Goal: Task Accomplishment & Management: Use online tool/utility

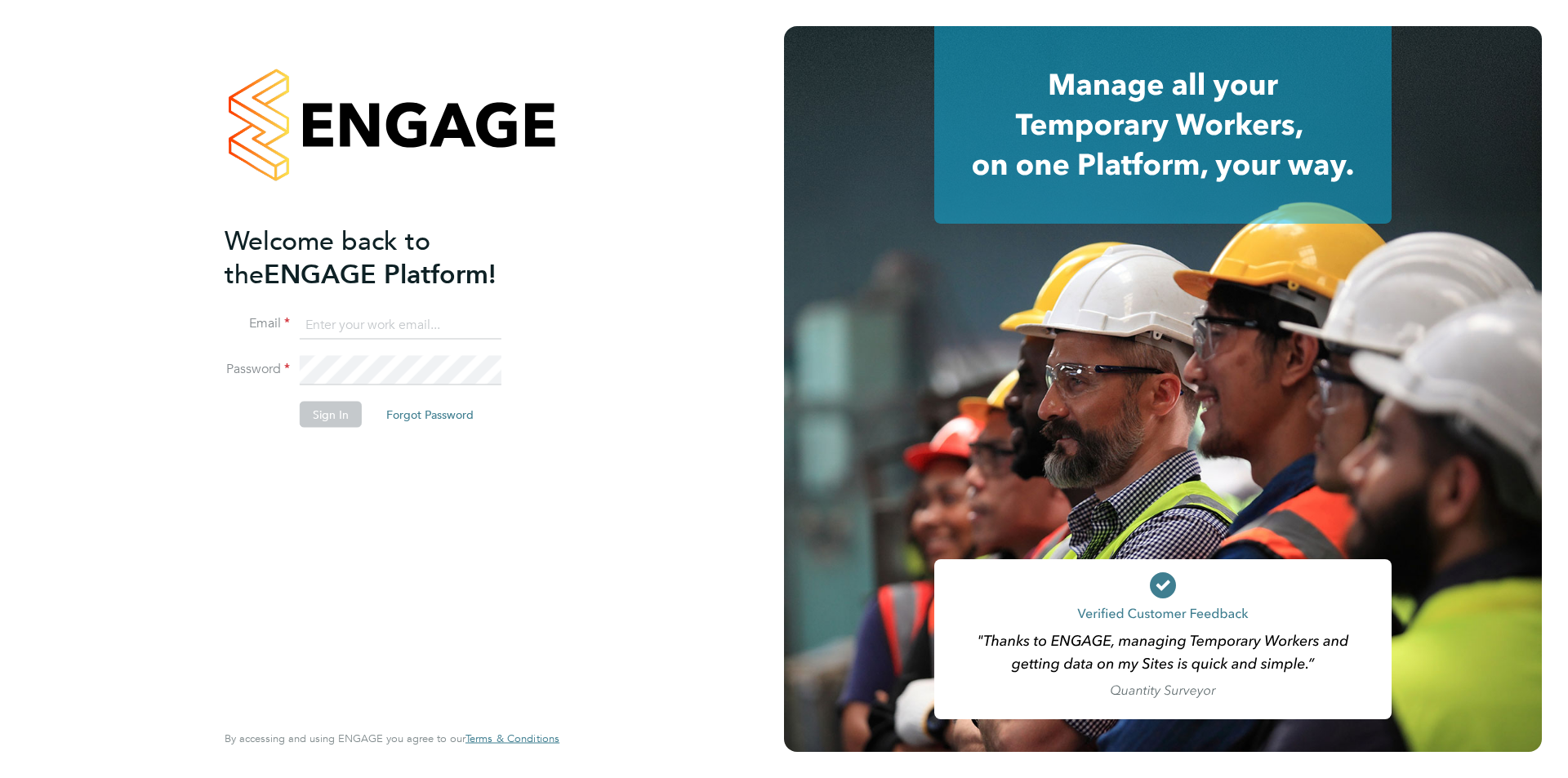
type input "accounts@buildrec.com"
click at [335, 402] on button "Sign In" at bounding box center [331, 415] width 62 height 26
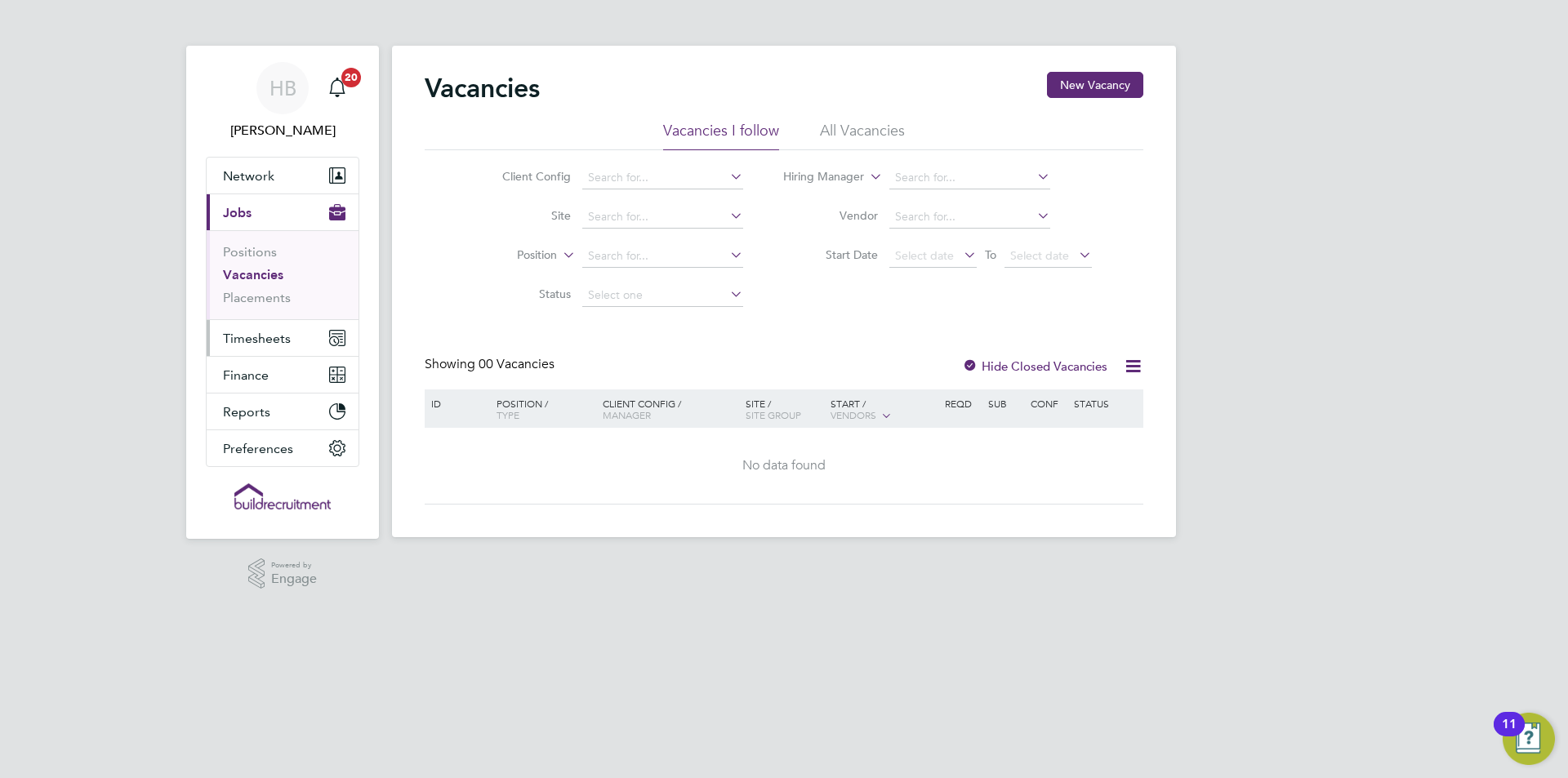
click at [259, 343] on span "Timesheets" at bounding box center [257, 338] width 68 height 16
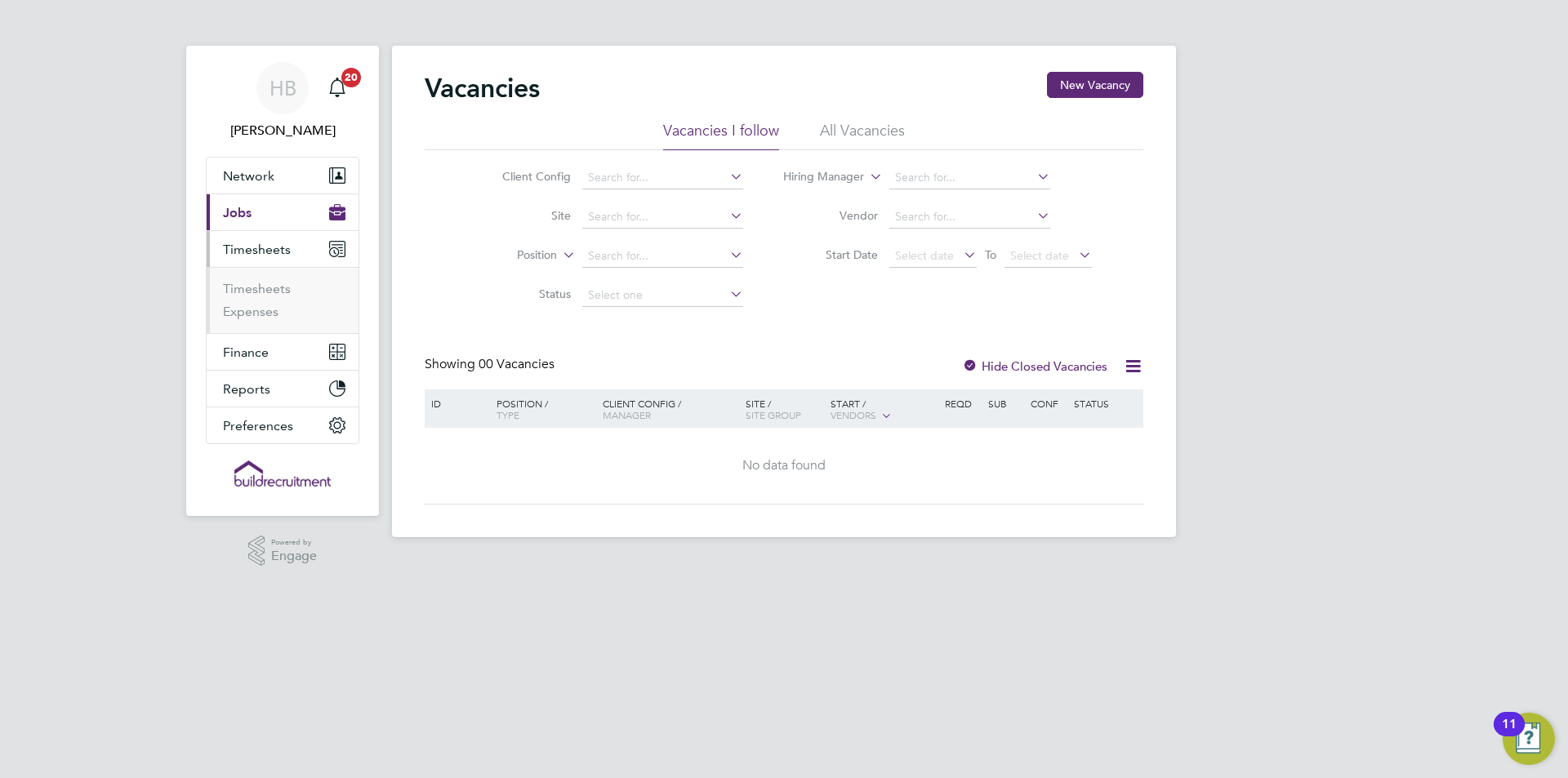
click at [275, 298] on li "Timesheets" at bounding box center [284, 292] width 122 height 23
click at [258, 285] on link "Timesheets" at bounding box center [257, 289] width 68 height 16
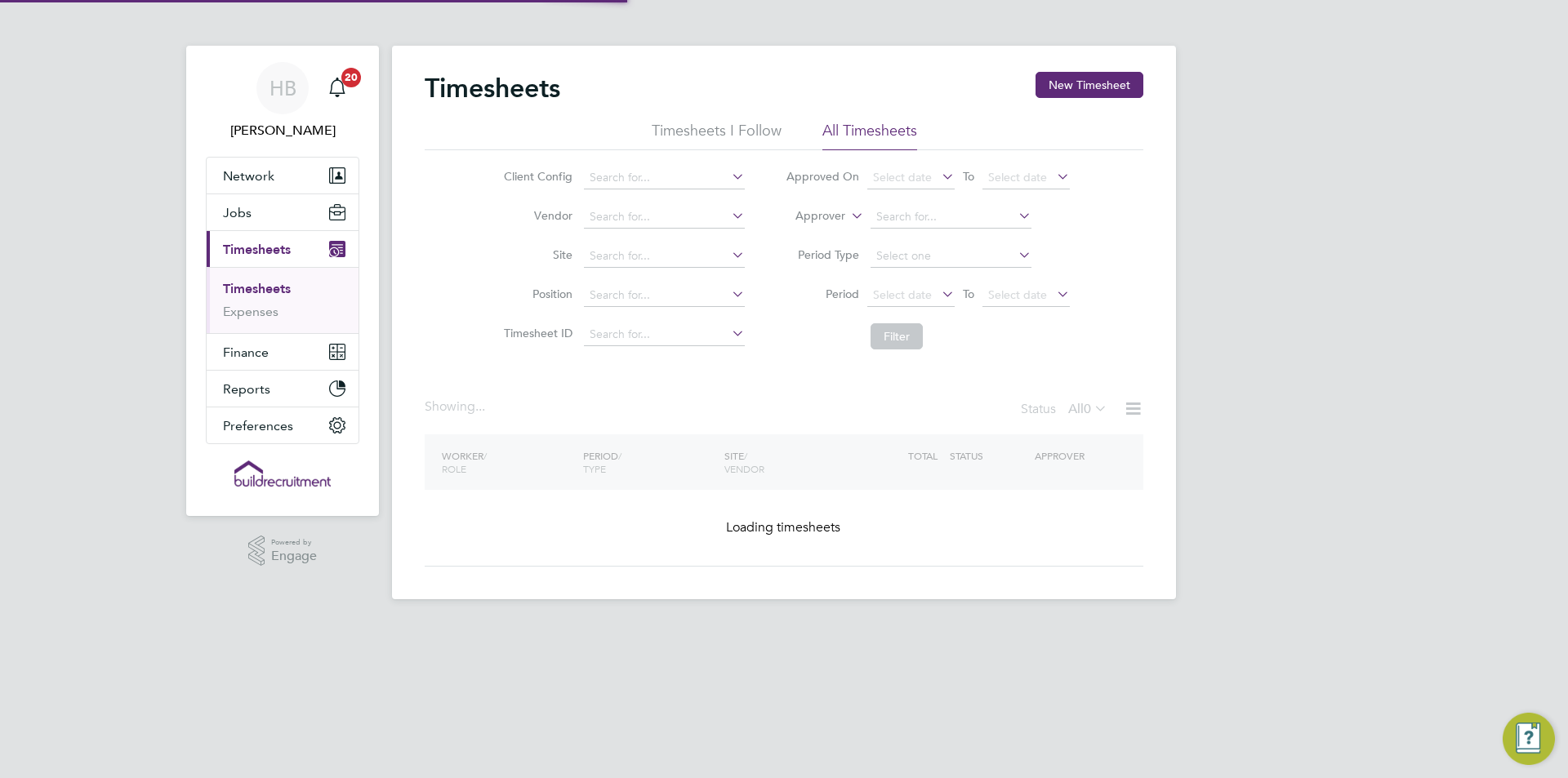
click at [817, 216] on label "Approver" at bounding box center [809, 216] width 74 height 16
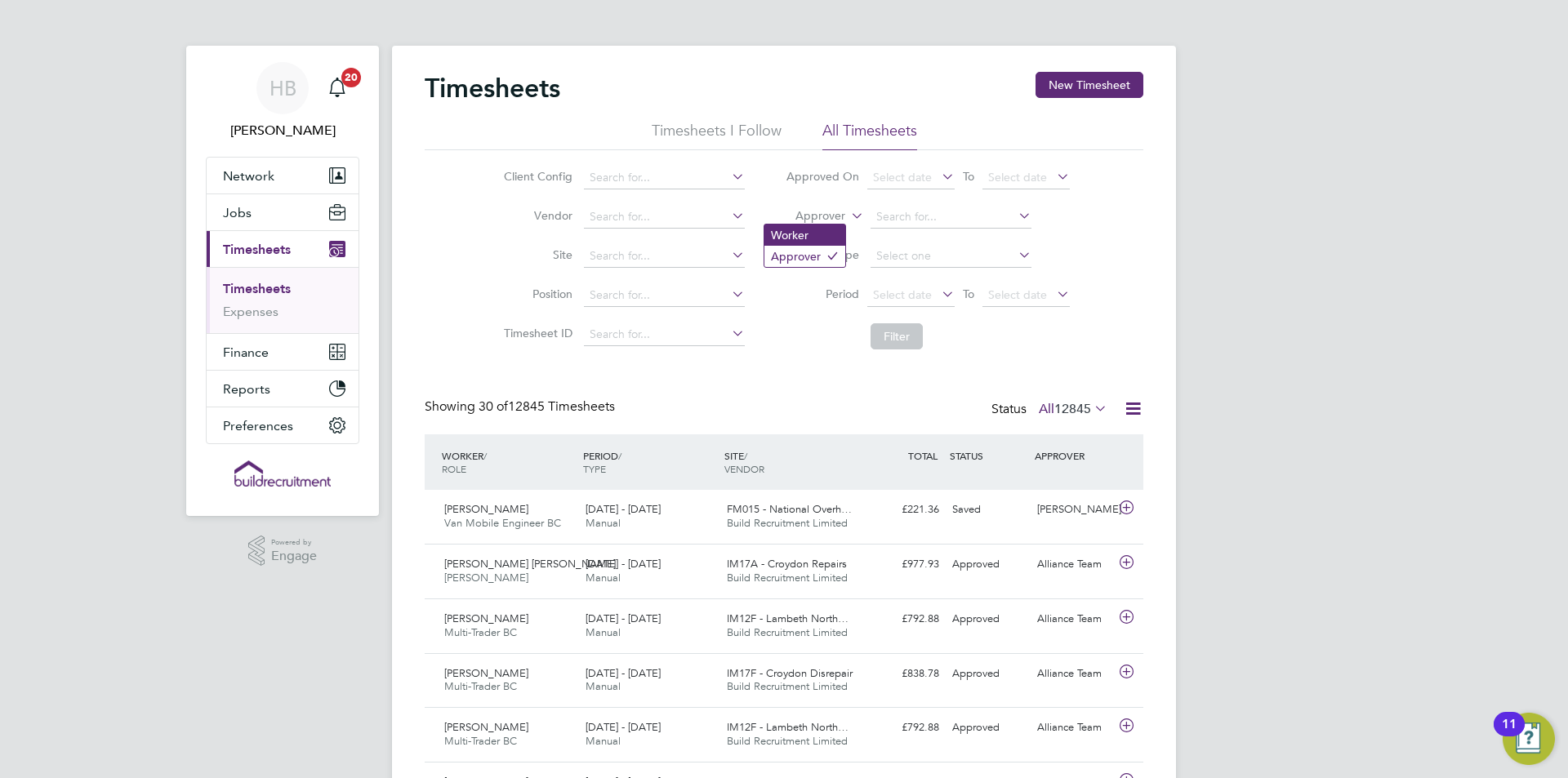
click at [803, 232] on li "Worker" at bounding box center [804, 235] width 81 height 21
click at [905, 217] on input at bounding box center [950, 217] width 161 height 23
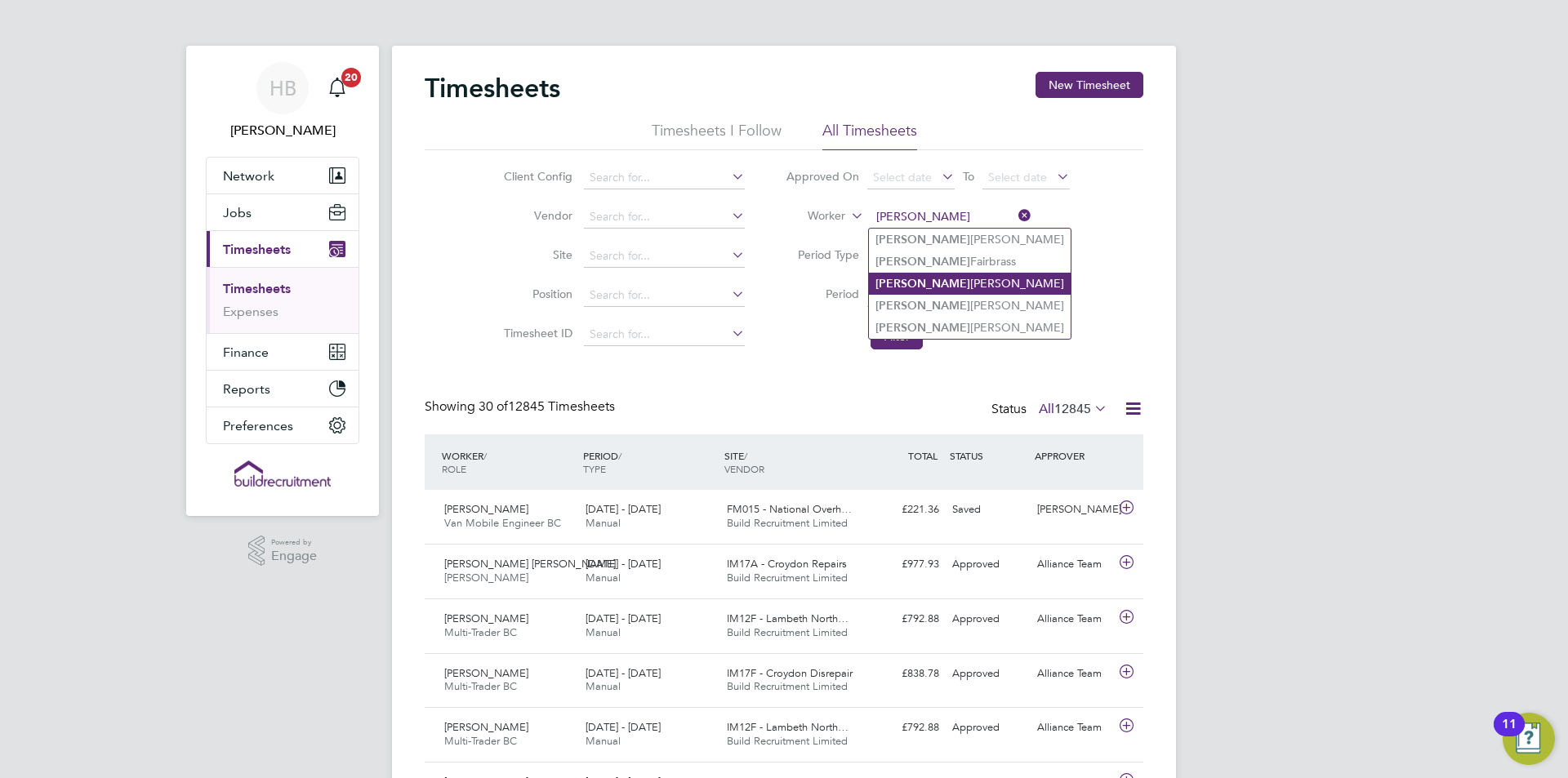
click at [924, 274] on li "[PERSON_NAME] [PERSON_NAME]" at bounding box center [970, 283] width 202 height 22
type input "[PERSON_NAME] [PERSON_NAME]"
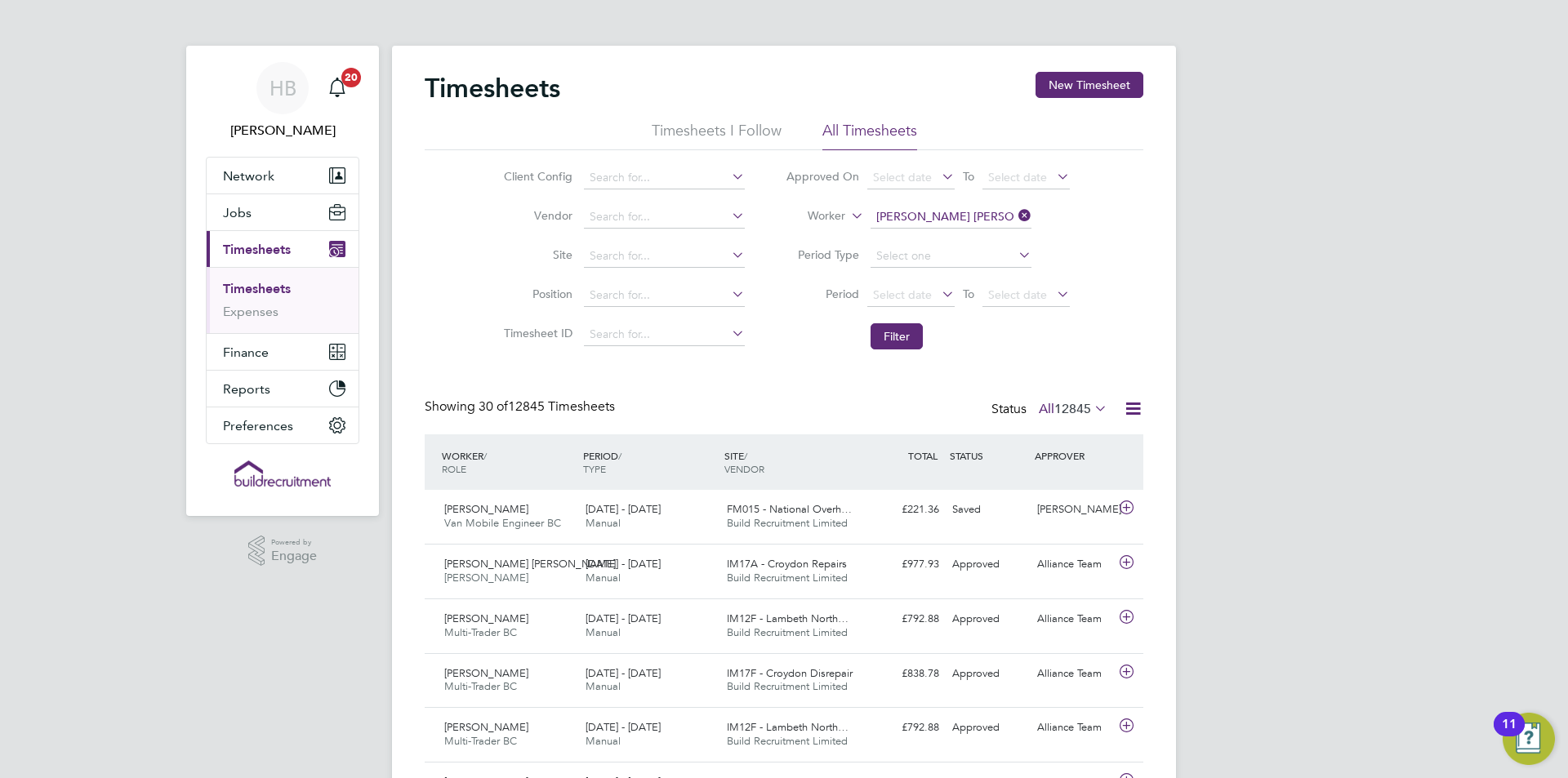
click at [902, 320] on li "Filter" at bounding box center [928, 336] width 325 height 42
click at [902, 330] on button "Filter" at bounding box center [896, 337] width 52 height 26
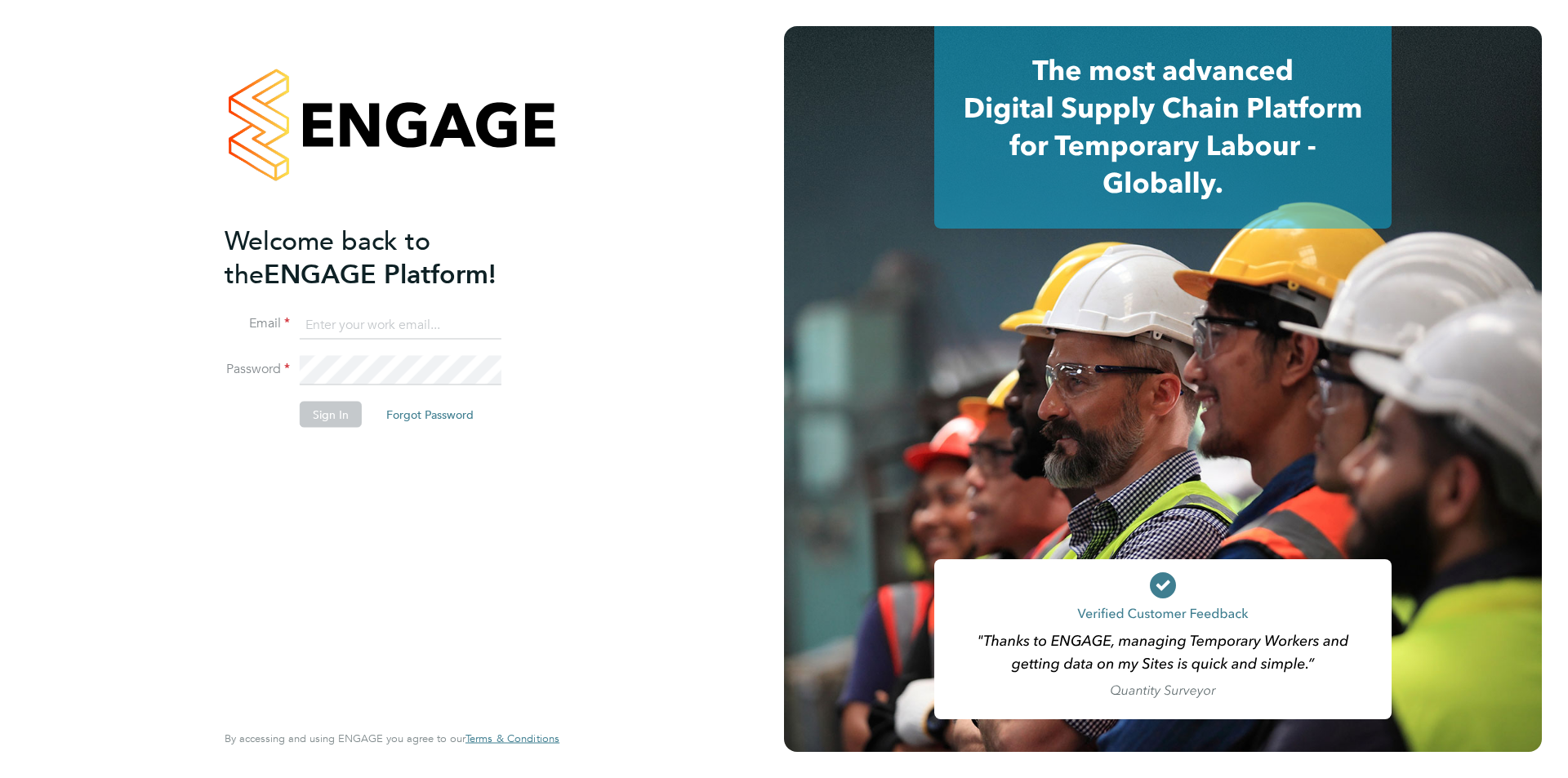
type input "accounts@buildrec.com"
click at [314, 409] on button "Sign In" at bounding box center [331, 415] width 62 height 26
